Goal: Find specific page/section: Find specific page/section

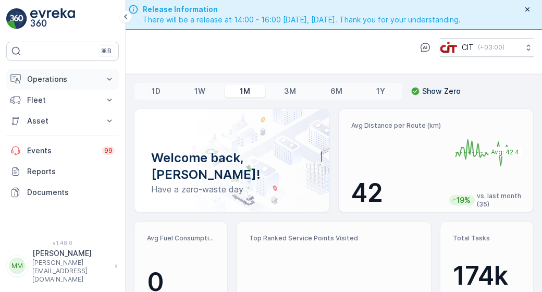
click at [62, 82] on p "Operations" at bounding box center [62, 79] width 71 height 10
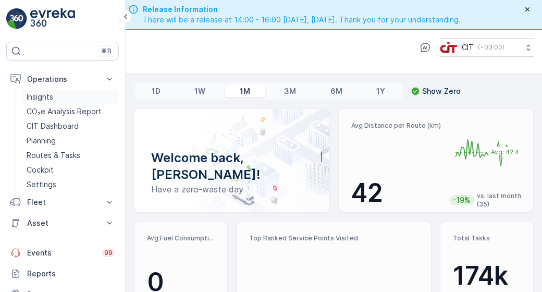
click at [63, 96] on link "Insights" at bounding box center [70, 97] width 96 height 15
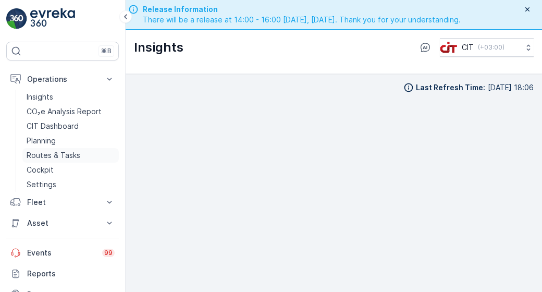
click at [70, 158] on p "Routes & Tasks" at bounding box center [54, 155] width 54 height 10
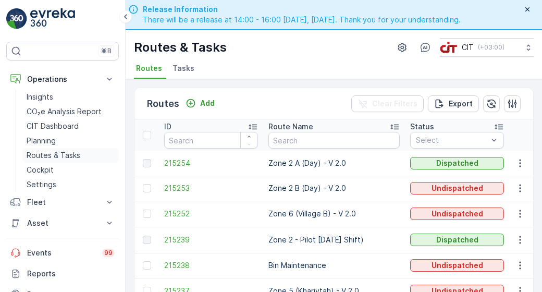
click at [83, 153] on link "Routes & Tasks" at bounding box center [70, 155] width 96 height 15
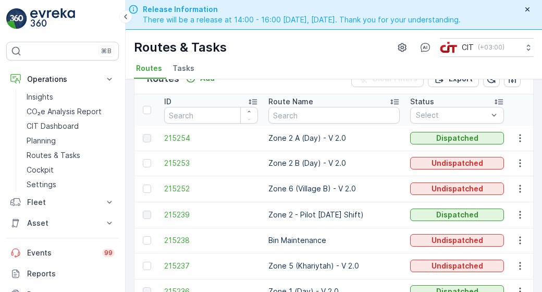
scroll to position [126, 0]
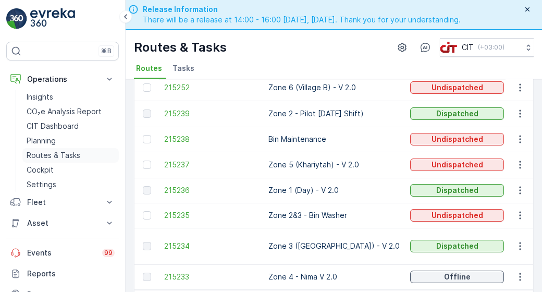
click at [81, 159] on link "Routes & Tasks" at bounding box center [70, 155] width 96 height 15
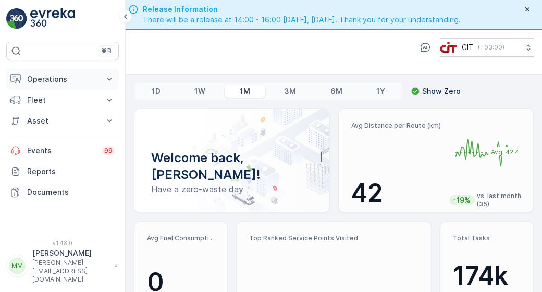
click at [81, 81] on p "Operations" at bounding box center [62, 79] width 71 height 10
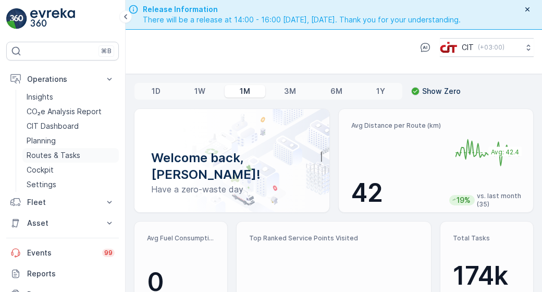
click at [67, 158] on p "Routes & Tasks" at bounding box center [54, 155] width 54 height 10
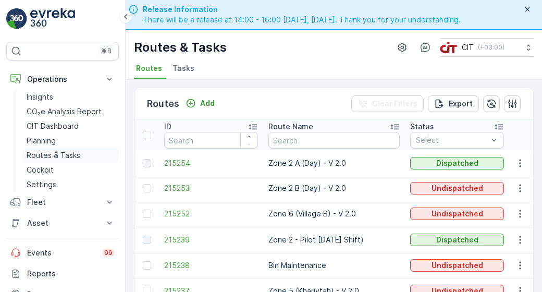
click at [73, 158] on p "Routes & Tasks" at bounding box center [54, 155] width 54 height 10
click at [77, 154] on p "Routes & Tasks" at bounding box center [54, 155] width 54 height 10
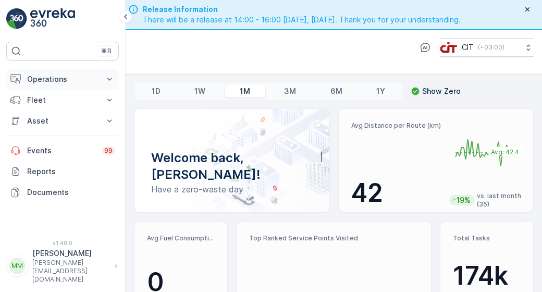
click at [90, 80] on p "Operations" at bounding box center [62, 79] width 71 height 10
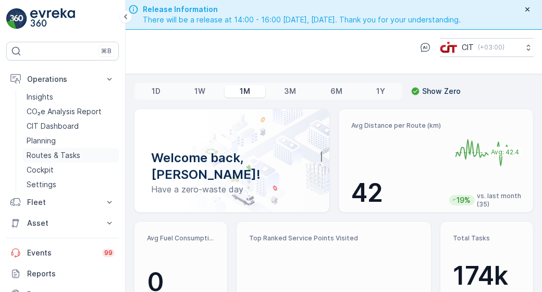
click at [68, 156] on p "Routes & Tasks" at bounding box center [54, 155] width 54 height 10
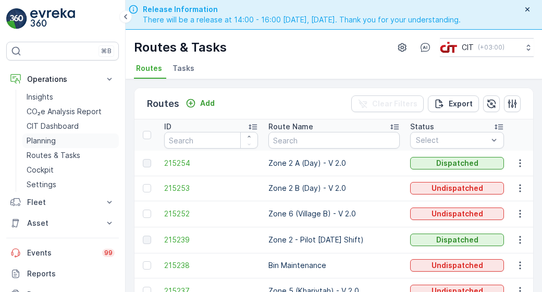
click at [74, 140] on link "Planning" at bounding box center [70, 140] width 96 height 15
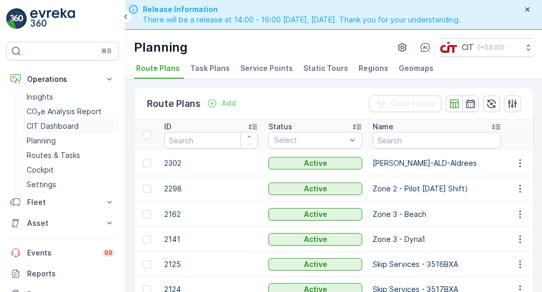
click at [86, 126] on link "CIT Dashboard" at bounding box center [70, 126] width 96 height 15
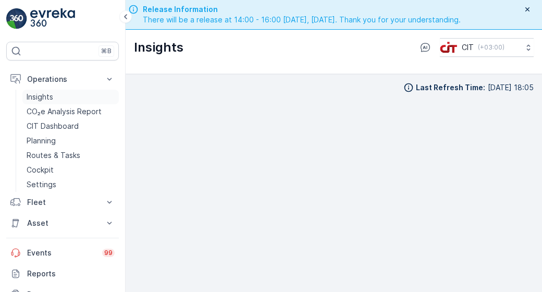
click at [76, 98] on link "Insights" at bounding box center [70, 97] width 96 height 15
